Goal: Task Accomplishment & Management: Use online tool/utility

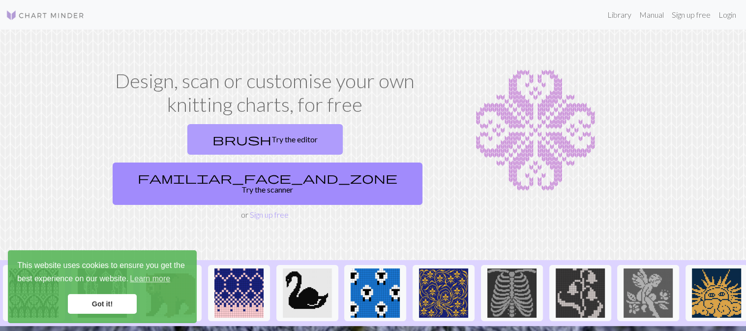
click at [195, 141] on link "brush Try the editor" at bounding box center [264, 139] width 155 height 30
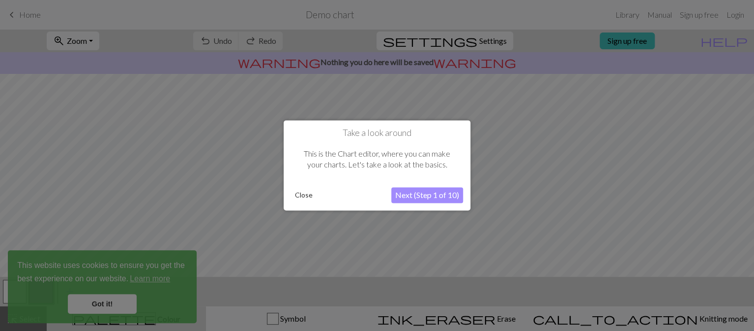
click at [402, 196] on button "Next (Step 1 of 10)" at bounding box center [428, 195] width 72 height 16
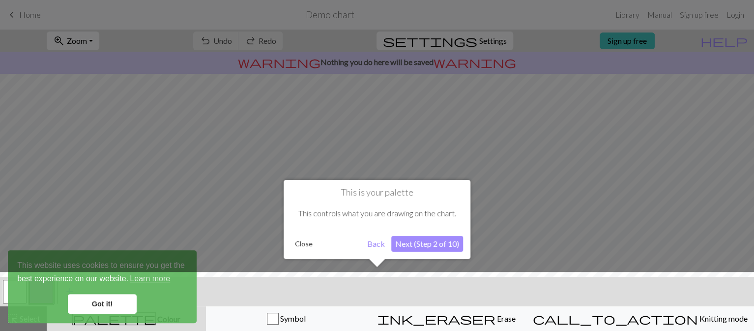
click at [420, 238] on button "Next (Step 2 of 10)" at bounding box center [428, 244] width 72 height 16
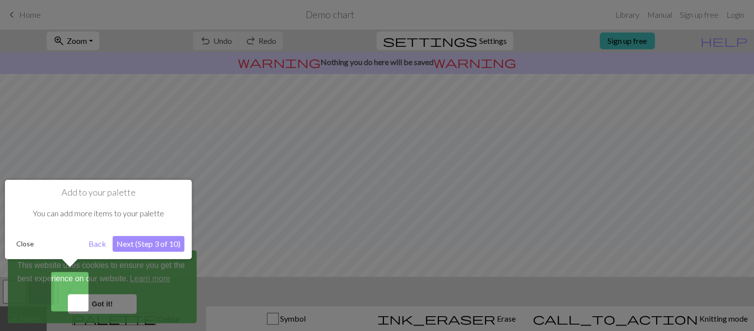
click at [25, 236] on div "Close Back Next (Step 3 of 10)" at bounding box center [98, 244] width 172 height 16
click at [107, 307] on div at bounding box center [377, 165] width 754 height 331
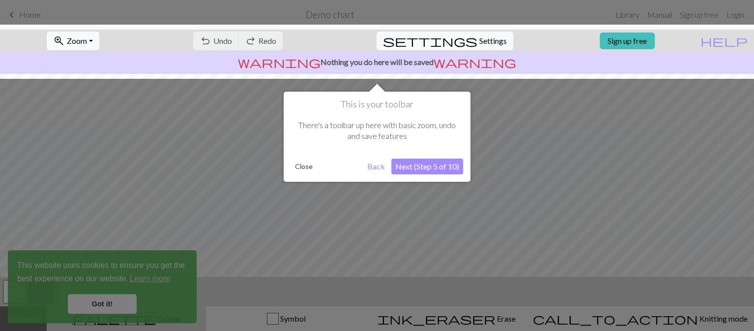
click at [101, 303] on div at bounding box center [377, 165] width 754 height 331
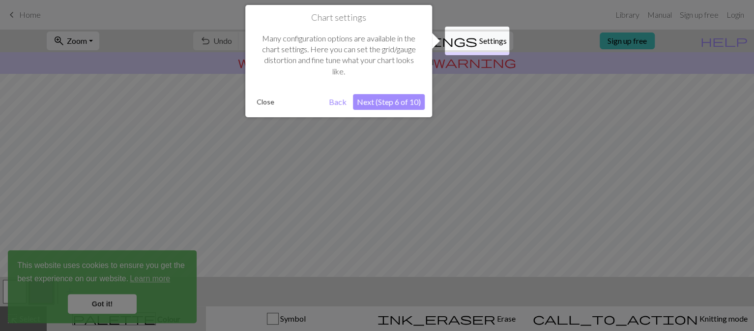
click at [109, 305] on div at bounding box center [377, 165] width 754 height 331
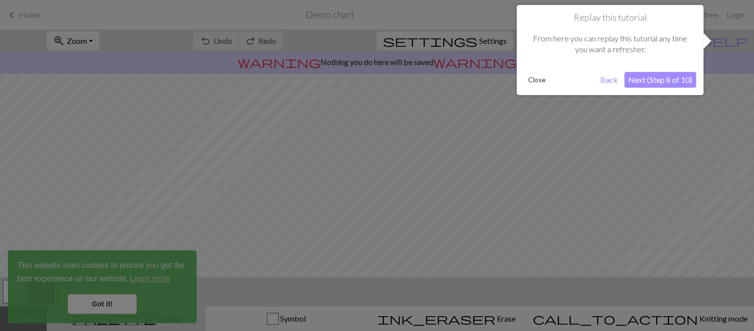
click at [109, 305] on div at bounding box center [377, 165] width 754 height 331
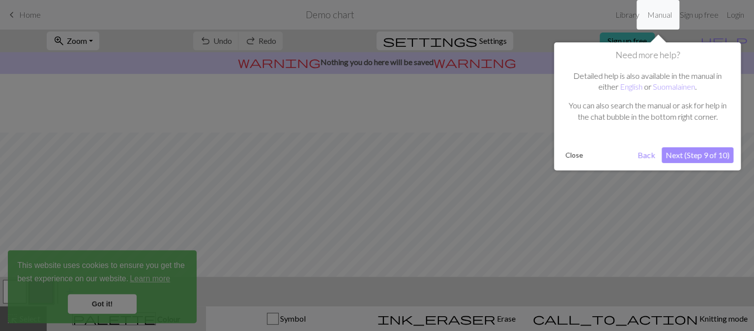
scroll to position [59, 0]
click at [109, 305] on div at bounding box center [377, 165] width 754 height 331
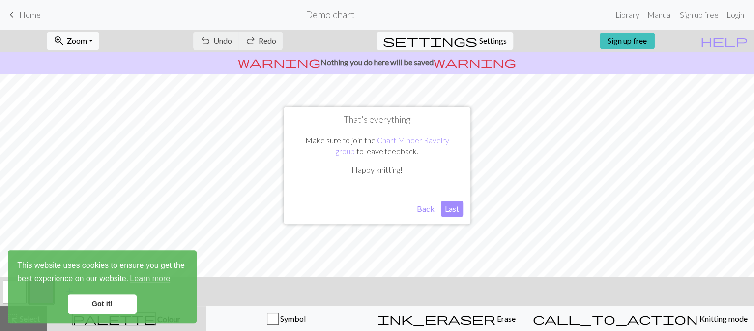
click at [109, 305] on link "Got it!" at bounding box center [102, 304] width 69 height 20
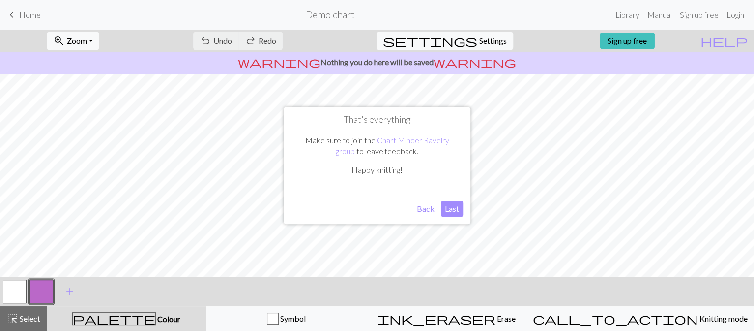
click at [445, 211] on button "Last" at bounding box center [452, 209] width 22 height 16
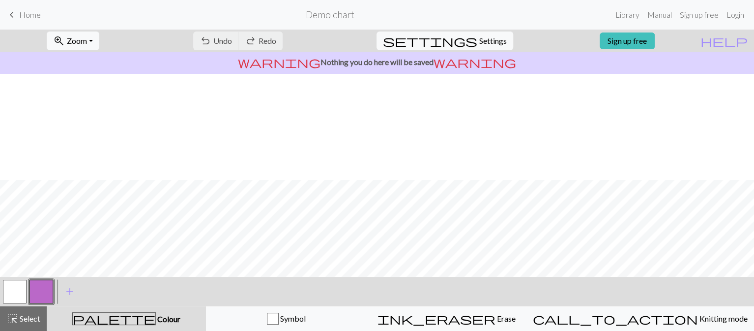
scroll to position [164, 0]
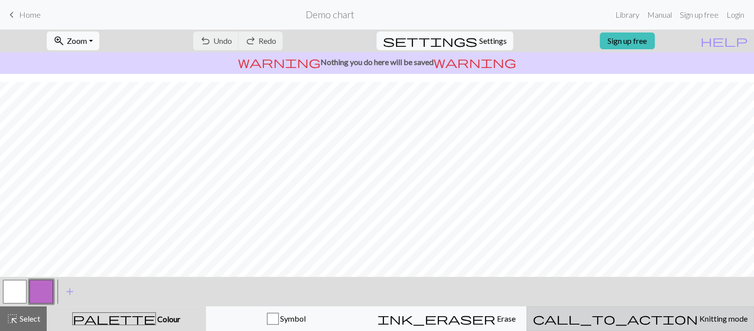
click at [644, 320] on span "call_to_action" at bounding box center [615, 318] width 165 height 14
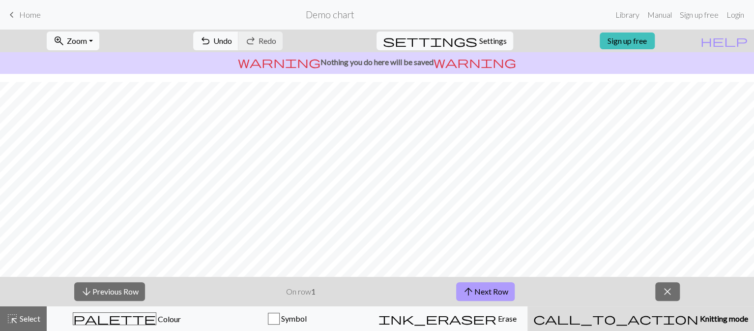
click at [482, 293] on button "arrow_upward Next Row" at bounding box center [485, 291] width 59 height 19
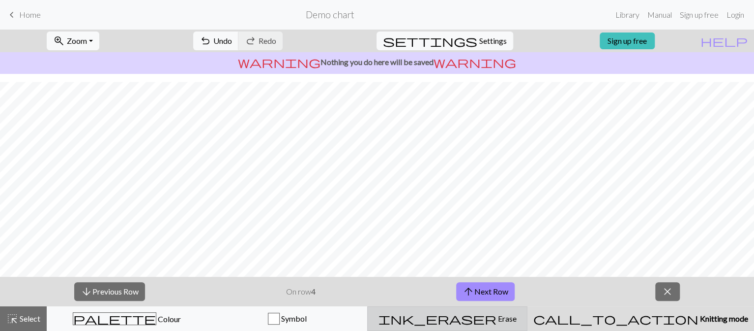
click at [497, 318] on span "Erase" at bounding box center [507, 317] width 20 height 9
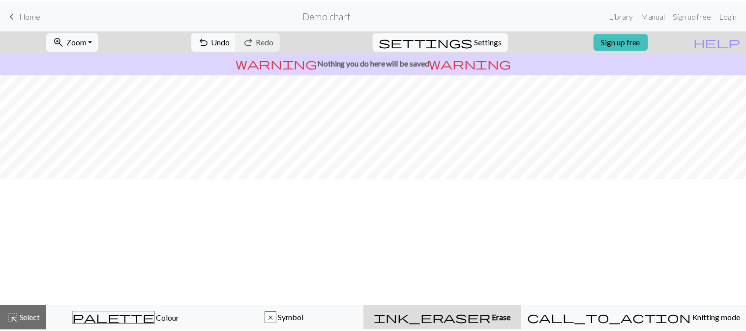
scroll to position [0, 0]
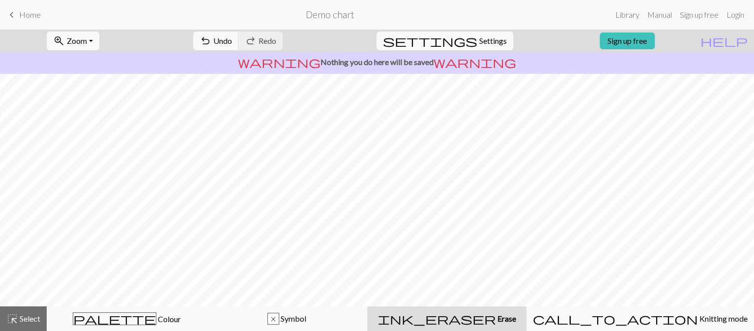
click at [23, 16] on span "Home" at bounding box center [30, 14] width 22 height 9
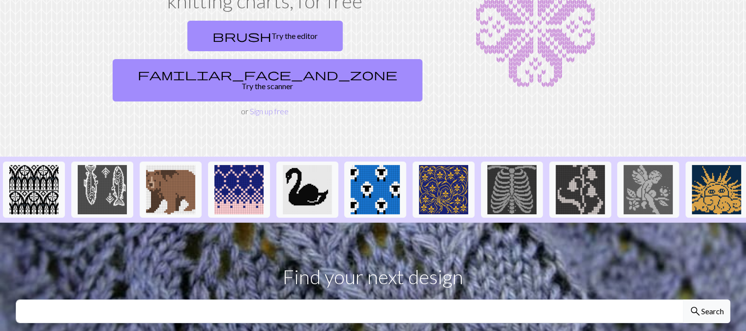
scroll to position [104, 0]
click at [268, 106] on link "Sign up free" at bounding box center [269, 110] width 39 height 9
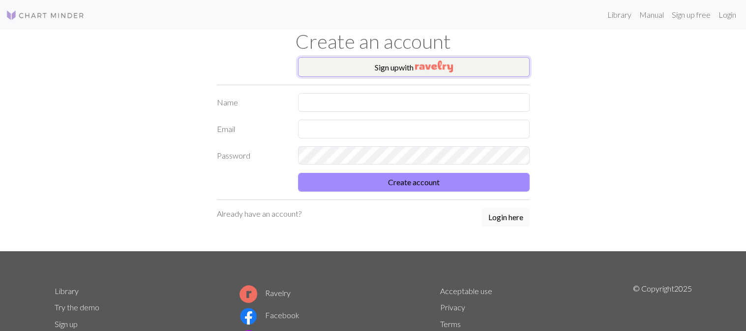
click at [396, 67] on button "Sign up with" at bounding box center [414, 67] width 232 height 20
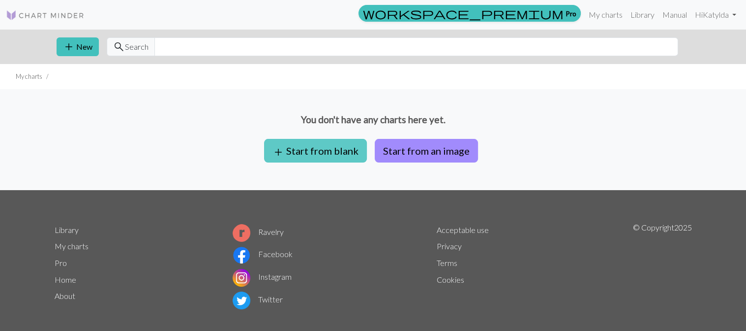
click at [320, 142] on button "add Start from blank" at bounding box center [315, 151] width 103 height 24
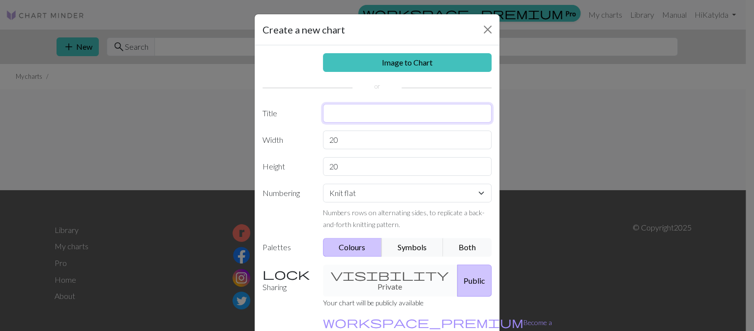
click at [374, 116] on input "text" at bounding box center [407, 113] width 169 height 19
type input "<3 zakładka"
drag, startPoint x: 338, startPoint y: 136, endPoint x: 314, endPoint y: 133, distance: 23.8
click at [323, 133] on input "20" at bounding box center [407, 139] width 169 height 19
type input "13"
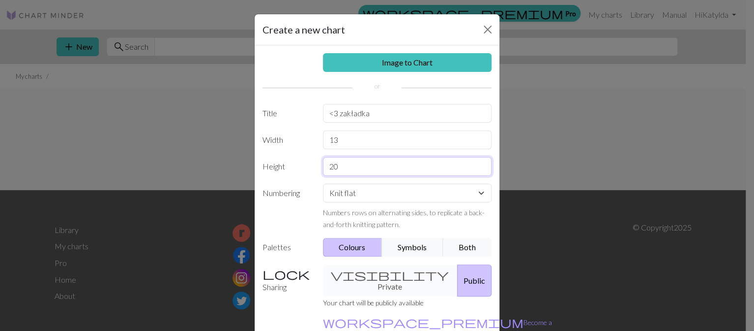
drag, startPoint x: 349, startPoint y: 168, endPoint x: 272, endPoint y: 168, distance: 77.7
click at [323, 168] on input "20" at bounding box center [407, 166] width 169 height 19
type input "60"
click option "Knit flat" at bounding box center [0, 0] width 0 height 0
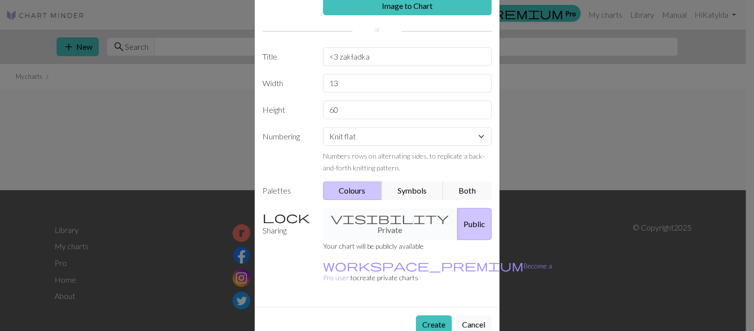
click at [389, 217] on div "visibility Private Public" at bounding box center [407, 224] width 181 height 32
click at [362, 213] on div "visibility Private Public" at bounding box center [407, 224] width 181 height 32
click at [424, 315] on button "Create" at bounding box center [434, 324] width 36 height 19
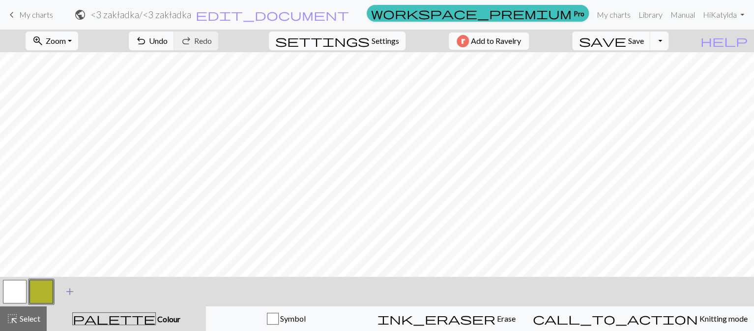
click at [68, 292] on span "add" at bounding box center [70, 291] width 12 height 14
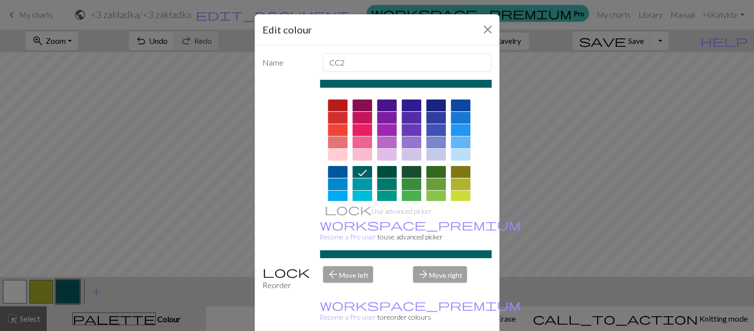
click at [333, 102] on div at bounding box center [338, 105] width 20 height 12
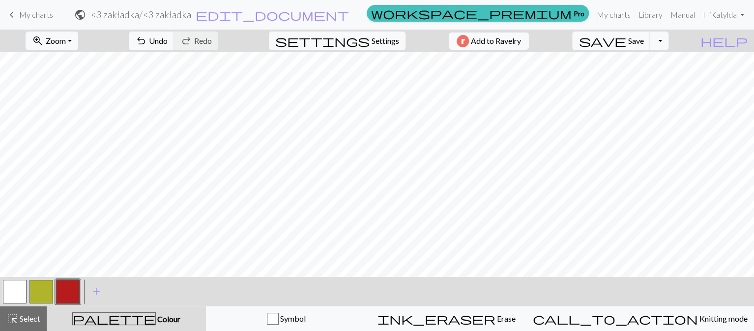
click at [23, 285] on button "button" at bounding box center [15, 291] width 24 height 24
click at [70, 292] on button "button" at bounding box center [68, 291] width 24 height 24
click at [175, 47] on button "undo Undo Undo" at bounding box center [152, 40] width 46 height 19
click at [175, 49] on button "undo Undo Undo" at bounding box center [152, 40] width 46 height 19
click at [168, 42] on span "Undo" at bounding box center [158, 40] width 19 height 9
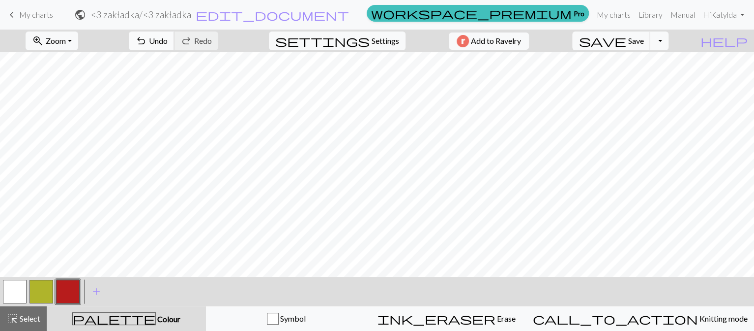
click at [175, 46] on button "undo Undo Undo" at bounding box center [152, 40] width 46 height 19
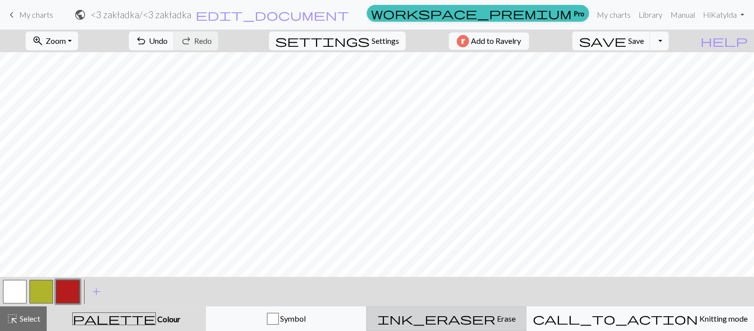
click at [497, 313] on div "ink_eraser Erase Erase" at bounding box center [447, 318] width 148 height 12
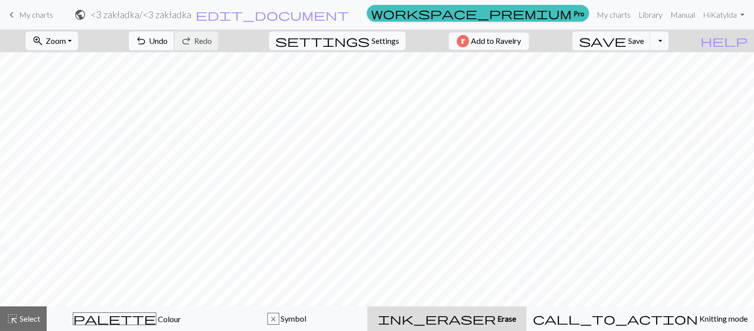
click at [168, 42] on span "Undo" at bounding box center [158, 40] width 19 height 9
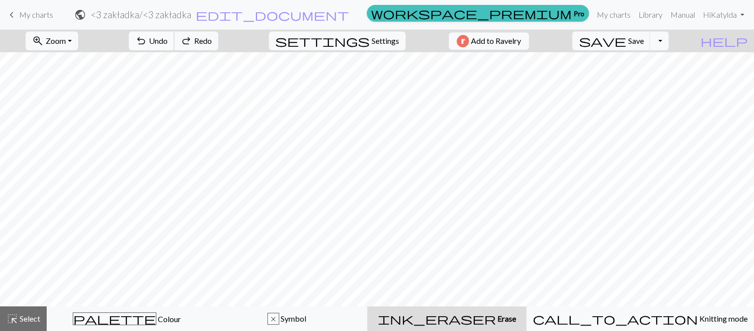
click at [168, 42] on span "Undo" at bounding box center [158, 40] width 19 height 9
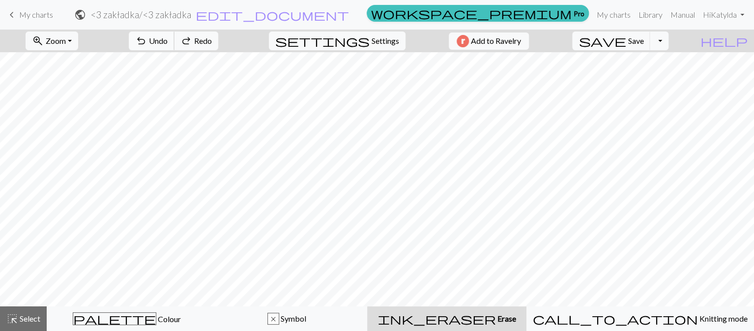
click at [168, 42] on span "Undo" at bounding box center [158, 40] width 19 height 9
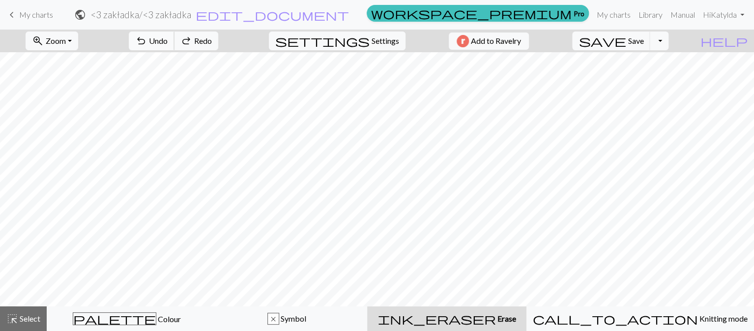
click at [168, 42] on span "Undo" at bounding box center [158, 40] width 19 height 9
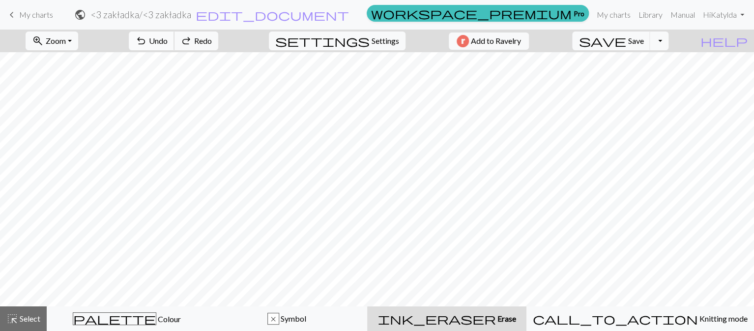
click at [168, 42] on span "Undo" at bounding box center [158, 40] width 19 height 9
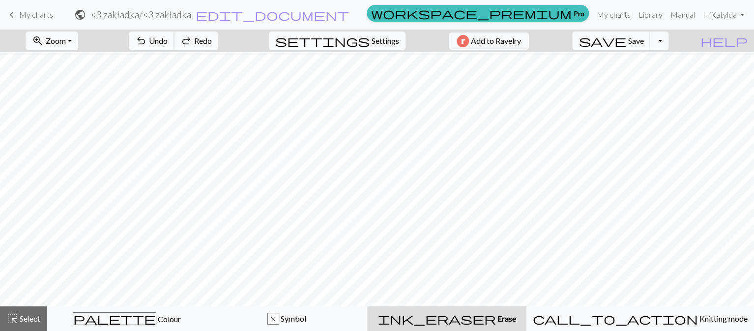
click at [168, 42] on span "Undo" at bounding box center [158, 40] width 19 height 9
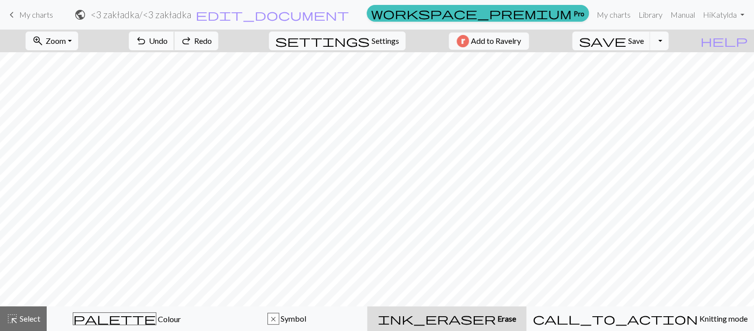
click at [168, 42] on span "Undo" at bounding box center [158, 40] width 19 height 9
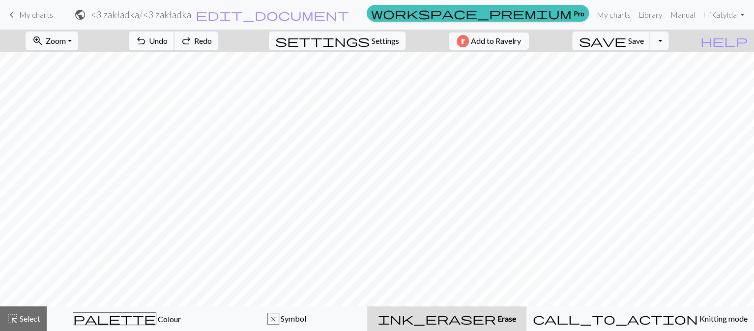
click at [168, 42] on span "Undo" at bounding box center [158, 40] width 19 height 9
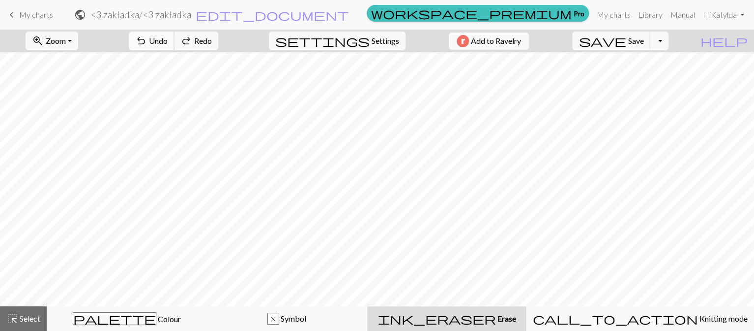
click at [168, 42] on span "Undo" at bounding box center [158, 40] width 19 height 9
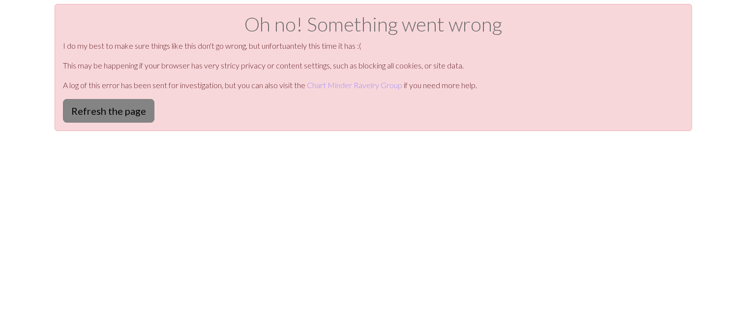
click at [138, 112] on button "Refresh the page" at bounding box center [108, 111] width 91 height 24
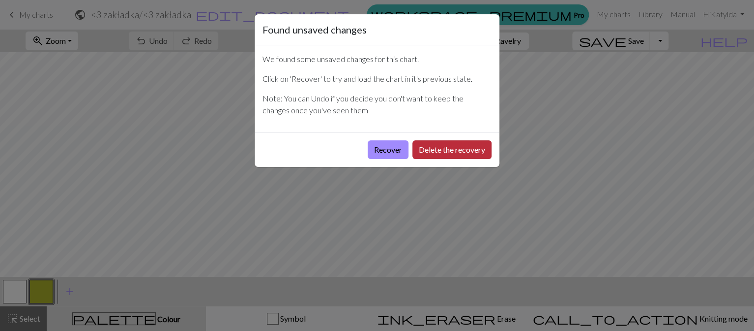
click at [432, 155] on button "Delete the recovery" at bounding box center [452, 149] width 79 height 19
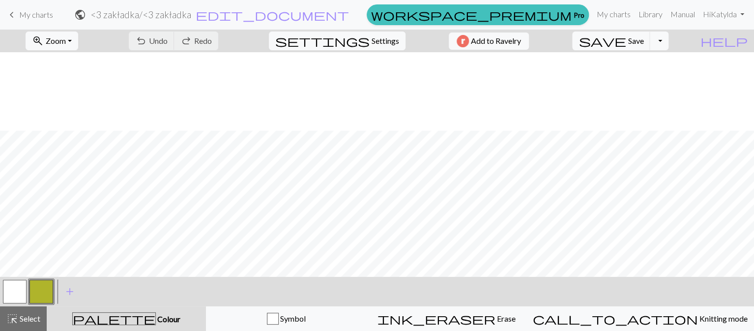
scroll to position [418, 0]
click at [78, 39] on button "zoom_in Zoom Zoom" at bounding box center [52, 40] width 53 height 19
click at [68, 128] on button "100%" at bounding box center [65, 134] width 78 height 16
click at [50, 289] on button "button" at bounding box center [42, 291] width 24 height 24
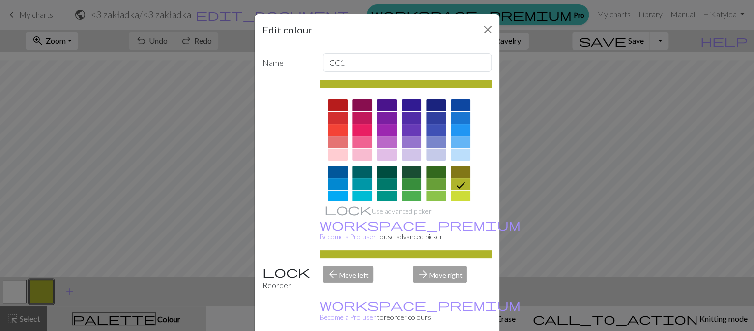
click at [333, 105] on div at bounding box center [338, 105] width 20 height 12
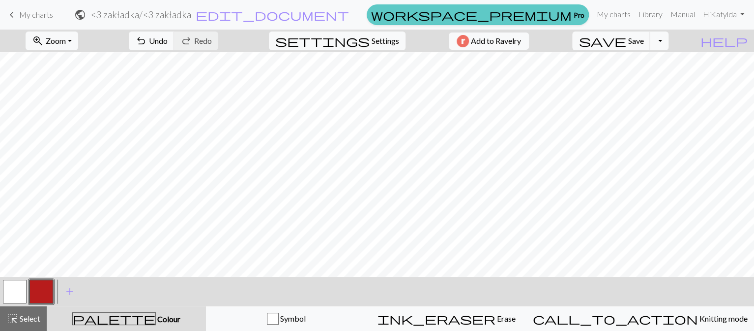
scroll to position [305, 0]
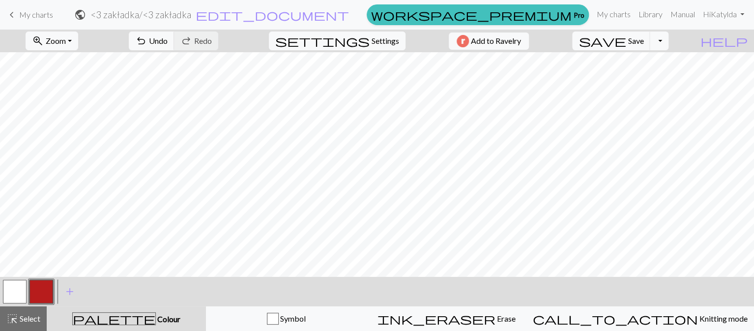
click at [18, 291] on button "button" at bounding box center [15, 291] width 24 height 24
click at [41, 296] on button "button" at bounding box center [42, 291] width 24 height 24
drag, startPoint x: 17, startPoint y: 292, endPoint x: 71, endPoint y: 271, distance: 58.1
click at [17, 291] on button "button" at bounding box center [15, 291] width 24 height 24
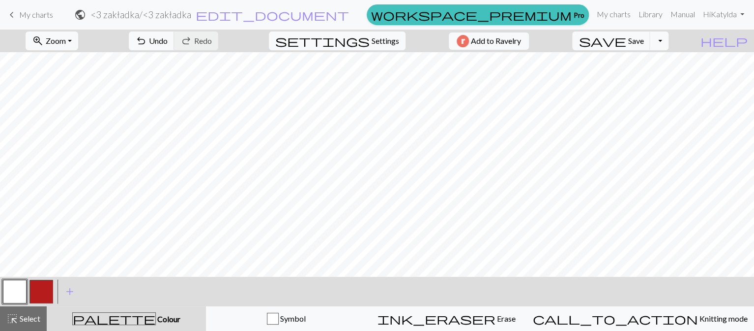
click at [48, 290] on button "button" at bounding box center [42, 291] width 24 height 24
click at [175, 42] on button "undo Undo Undo" at bounding box center [152, 40] width 46 height 19
click at [168, 41] on span "Undo" at bounding box center [158, 40] width 19 height 9
click at [32, 316] on span "Select" at bounding box center [29, 317] width 22 height 9
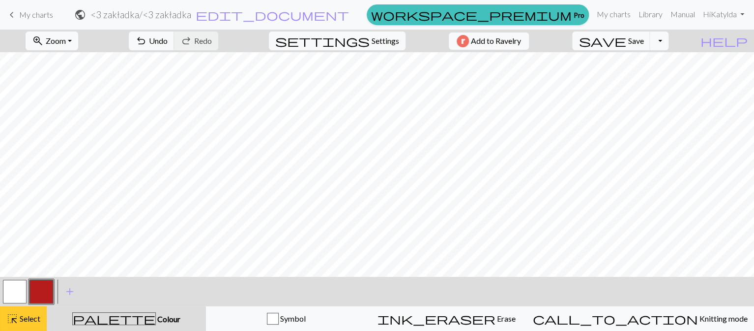
click at [36, 316] on span "Select" at bounding box center [29, 317] width 22 height 9
click at [38, 312] on button "highlight_alt Select Select" at bounding box center [23, 318] width 47 height 25
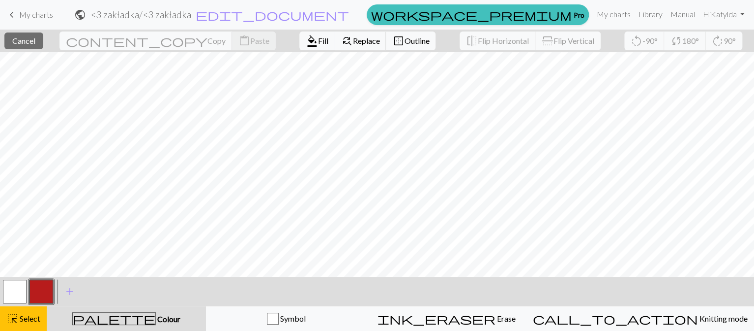
click at [40, 292] on button "button" at bounding box center [42, 291] width 24 height 24
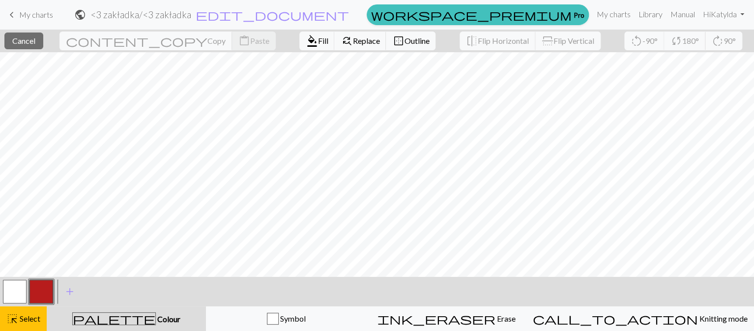
click at [111, 277] on div "< > add Add a colour" at bounding box center [377, 291] width 754 height 30
click at [45, 291] on button "button" at bounding box center [42, 291] width 24 height 24
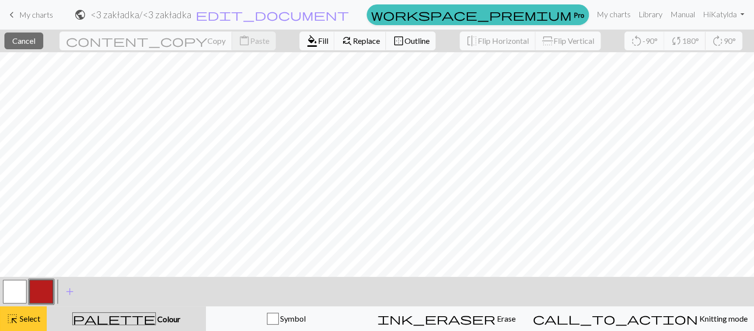
click at [37, 321] on span "Select" at bounding box center [29, 317] width 22 height 9
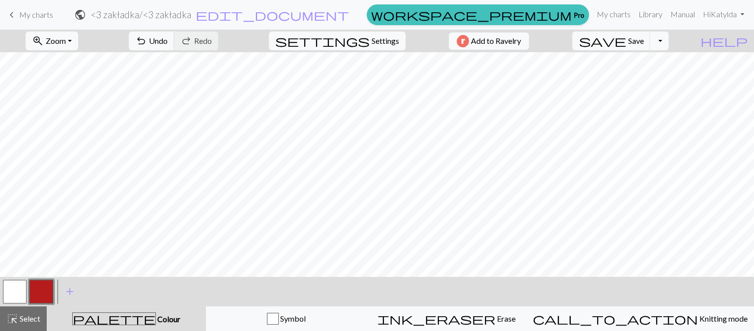
click at [44, 288] on button "button" at bounding box center [42, 291] width 24 height 24
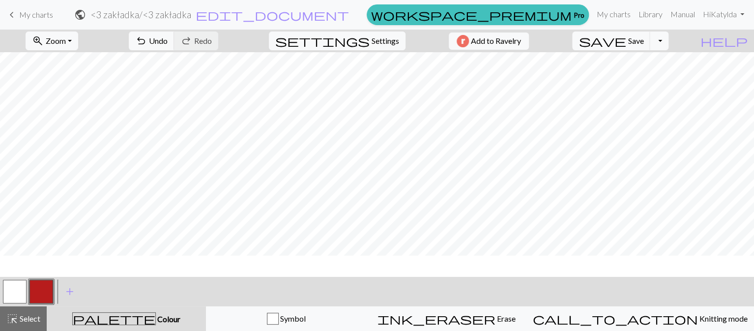
scroll to position [0, 0]
click at [644, 40] on span "Save" at bounding box center [636, 40] width 16 height 9
